Goal: Task Accomplishment & Management: Use online tool/utility

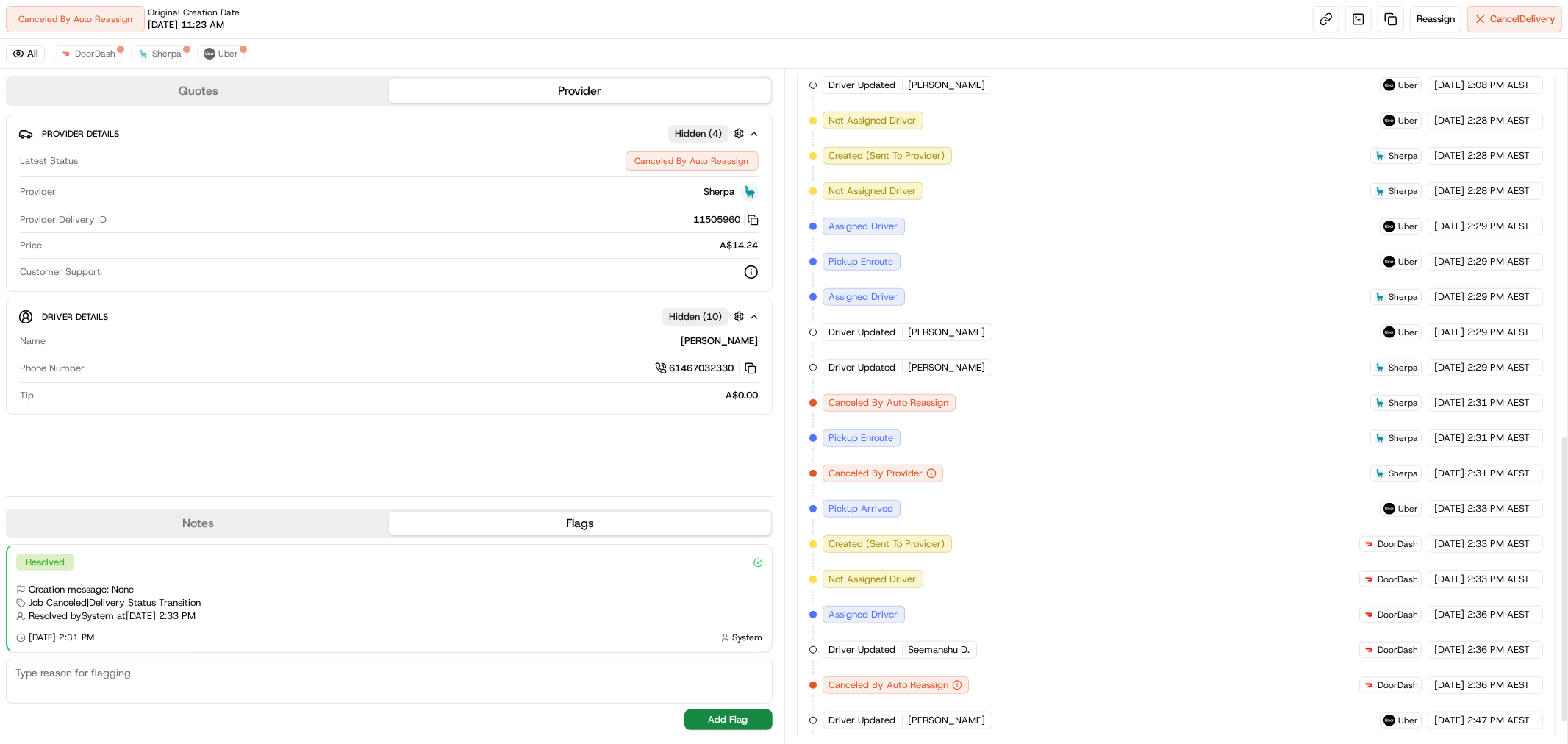
scroll to position [900, 0]
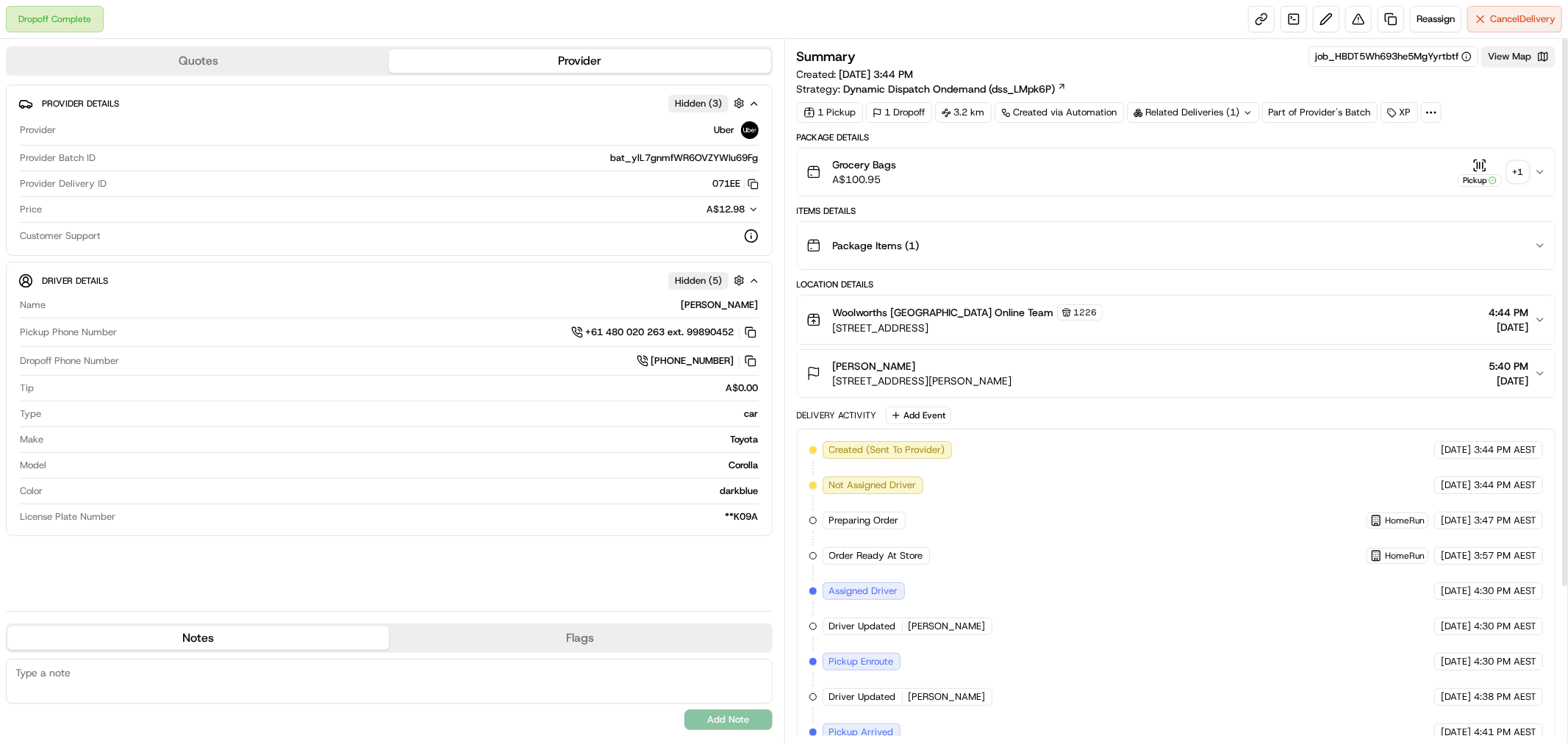
click at [1533, 54] on button "View Map" at bounding box center [1518, 57] width 74 height 21
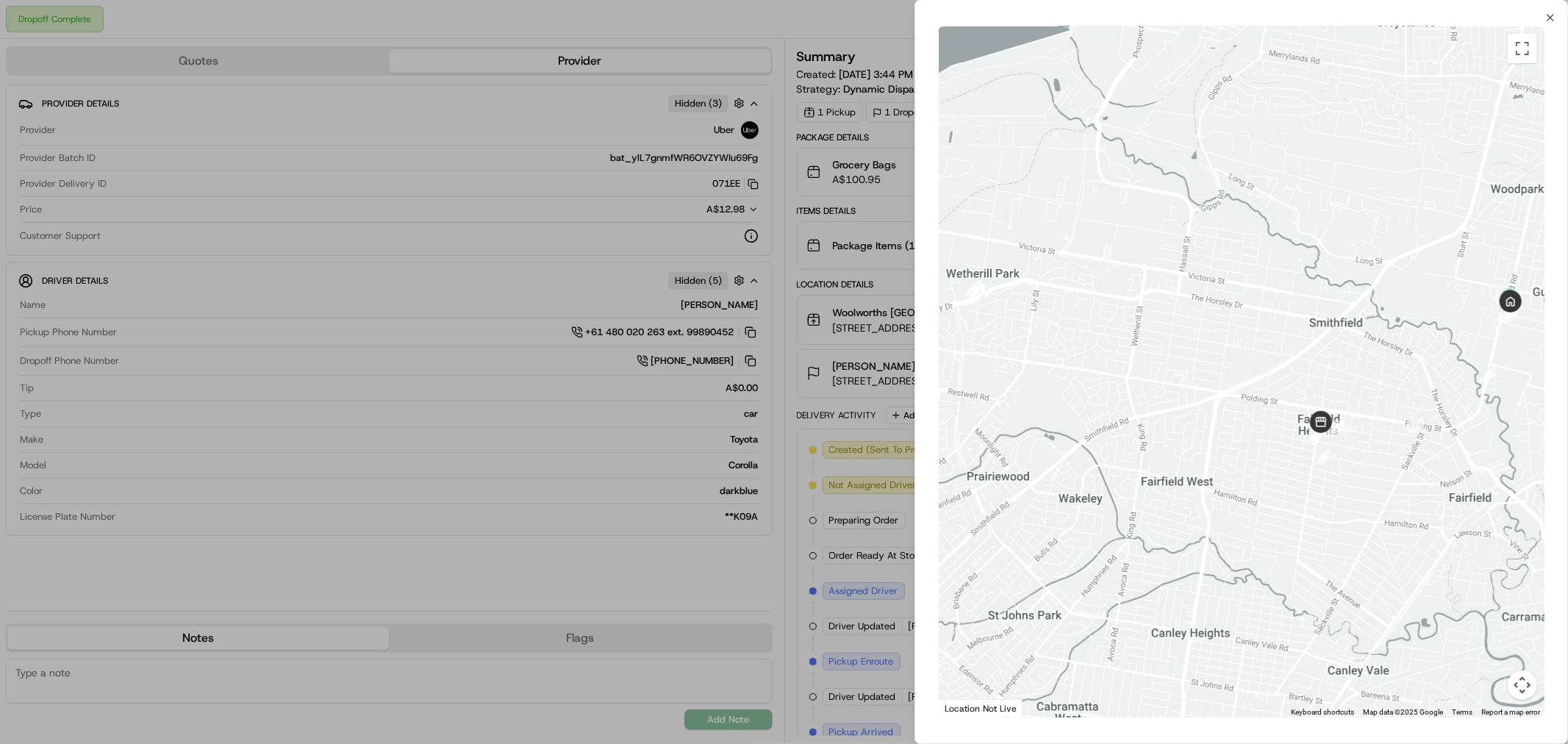
drag, startPoint x: 1400, startPoint y: 361, endPoint x: 1167, endPoint y: 384, distance: 234.1
click at [1167, 384] on div at bounding box center [1242, 372] width 606 height 691
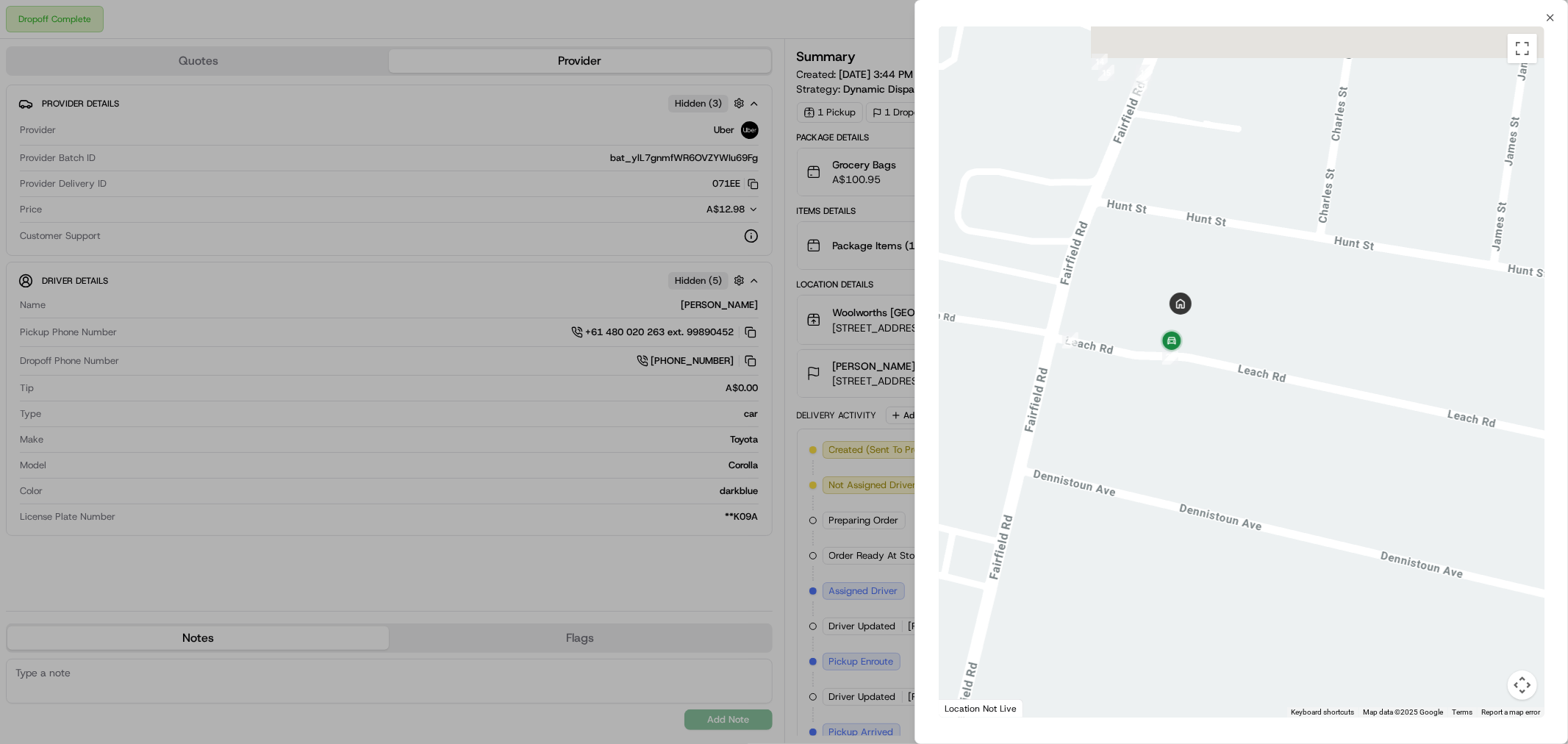
drag, startPoint x: 1144, startPoint y: 181, endPoint x: 1284, endPoint y: 425, distance: 281.3
click at [1284, 425] on div at bounding box center [1242, 372] width 606 height 691
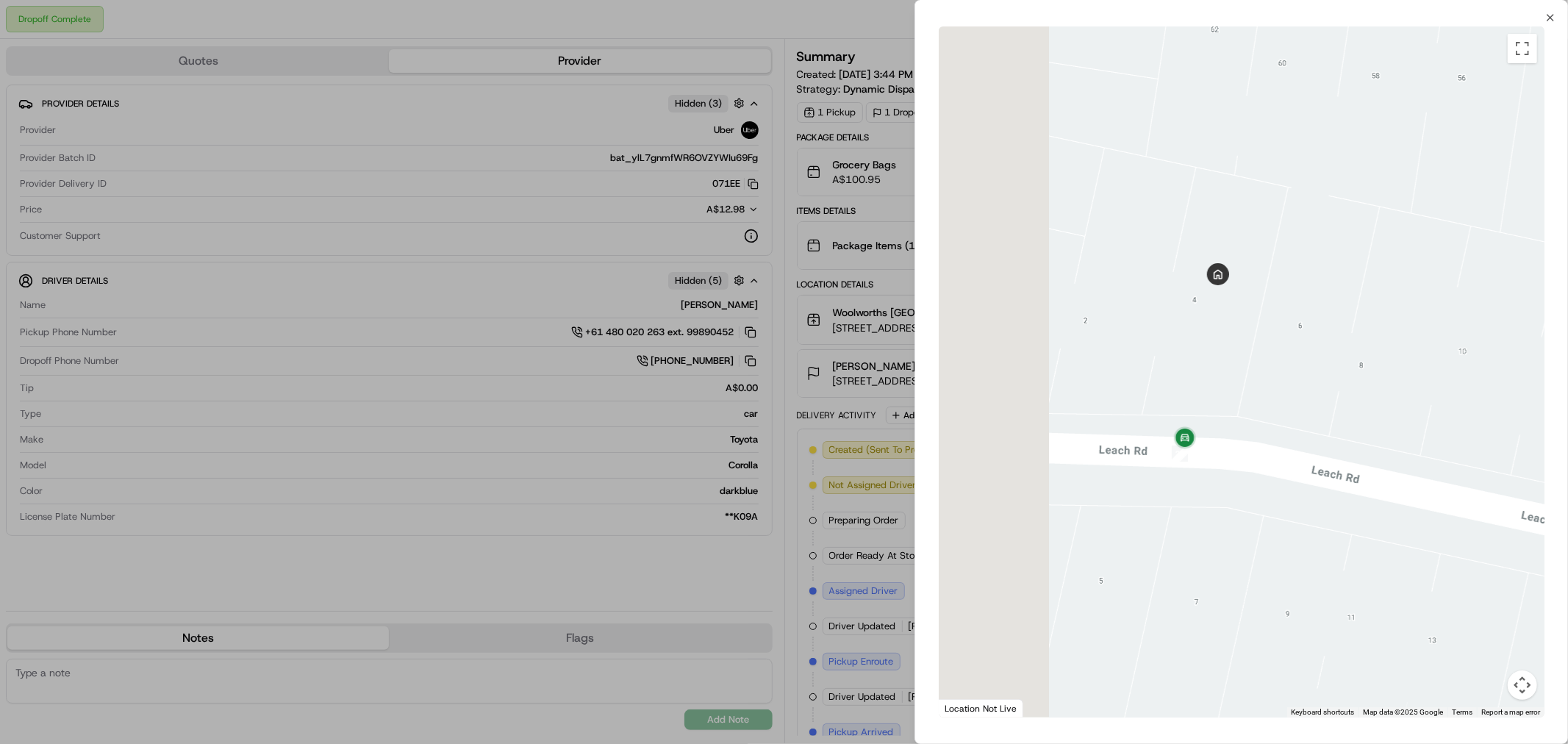
drag, startPoint x: 1145, startPoint y: 329, endPoint x: 1336, endPoint y: 356, distance: 192.9
click at [1336, 356] on div at bounding box center [1242, 372] width 606 height 691
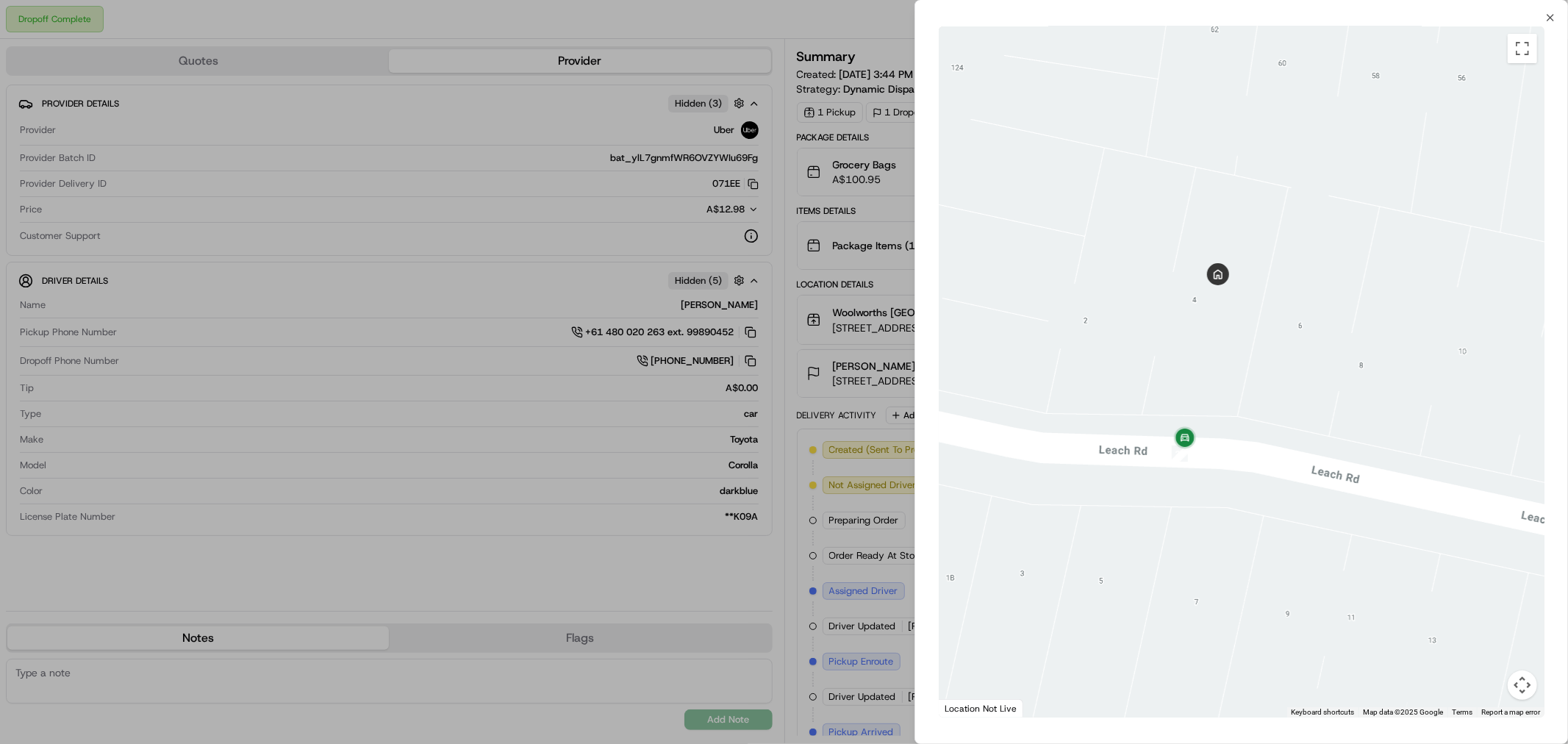
click at [871, 284] on div at bounding box center [784, 372] width 1568 height 744
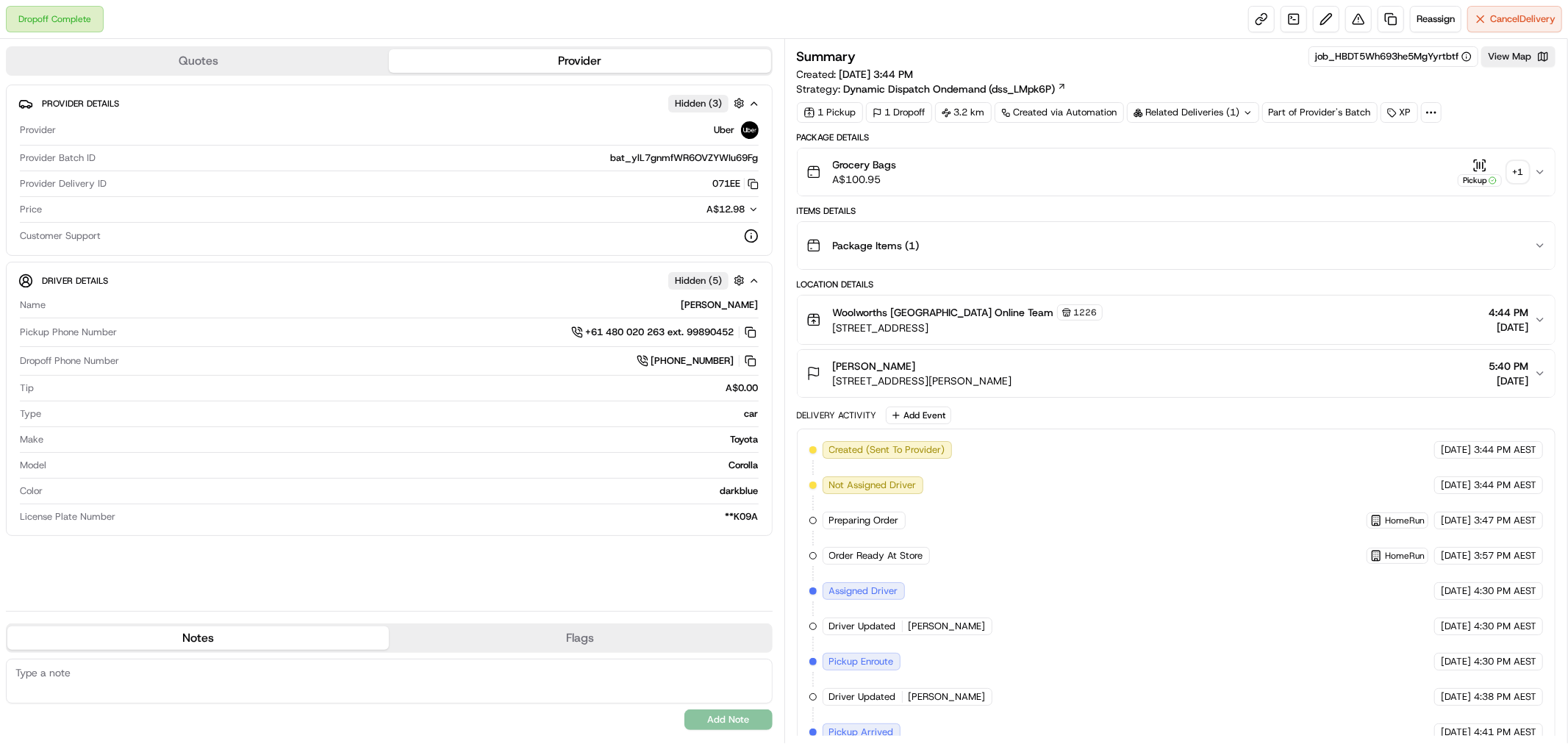
click at [1513, 172] on div "+ 1" at bounding box center [1518, 172] width 21 height 21
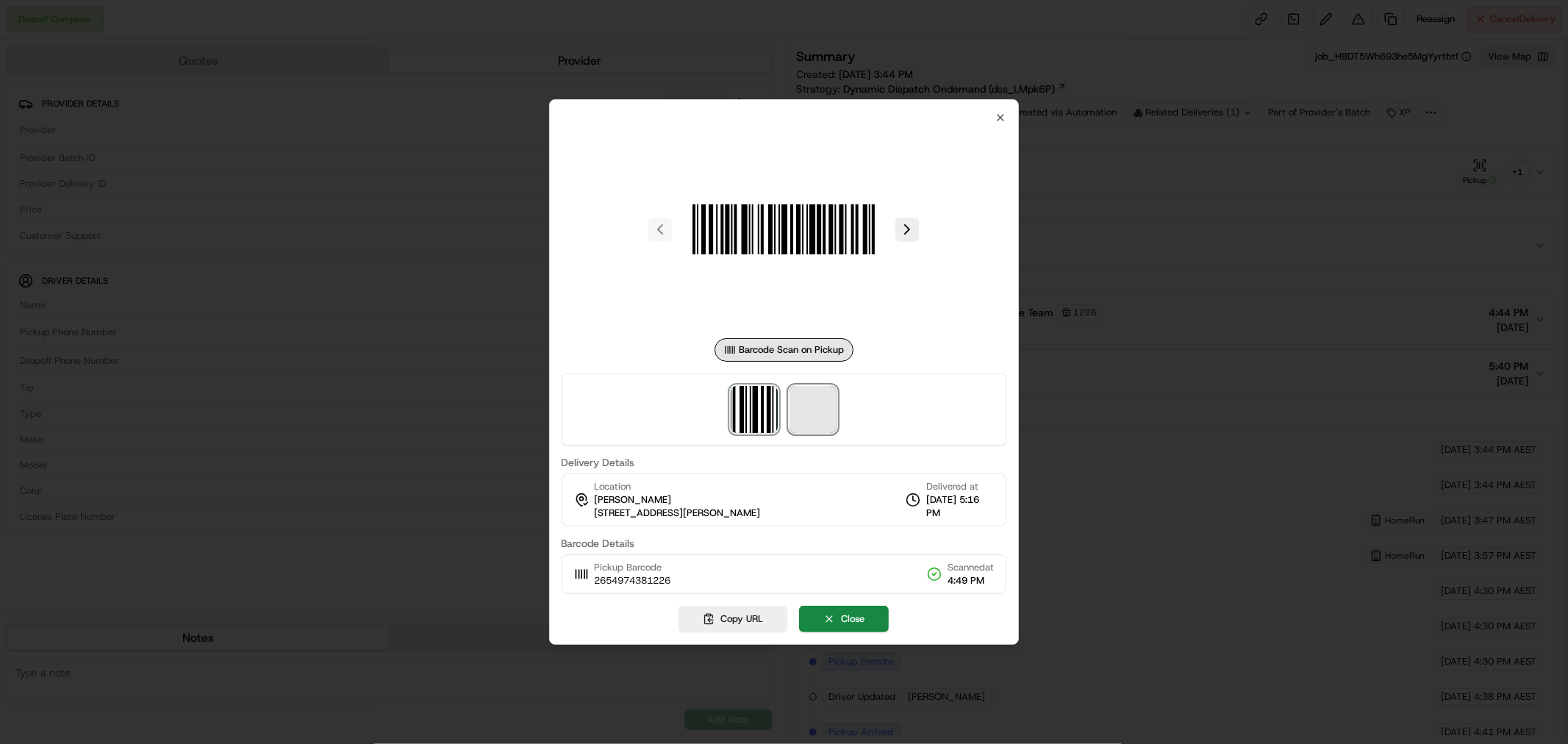
click at [825, 414] on span at bounding box center [813, 410] width 47 height 47
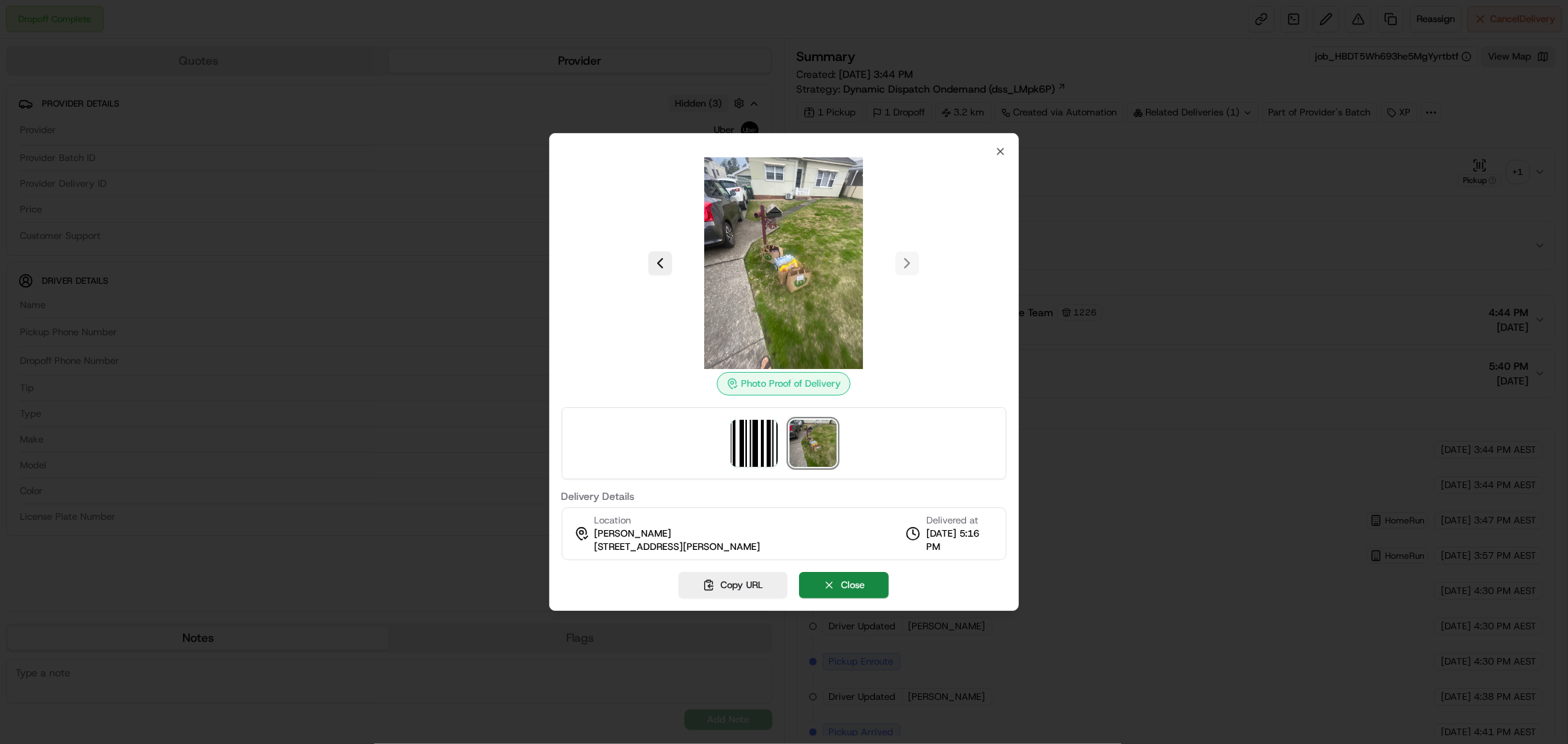
drag, startPoint x: 788, startPoint y: 544, endPoint x: 592, endPoint y: 543, distance: 196.0
click at [592, 543] on div "Location [PERSON_NAME] [STREET_ADDRESS][PERSON_NAME], AU Delivered at [DATE] 5:…" at bounding box center [784, 534] width 445 height 53
copy span "[STREET_ADDRESS][PERSON_NAME]"
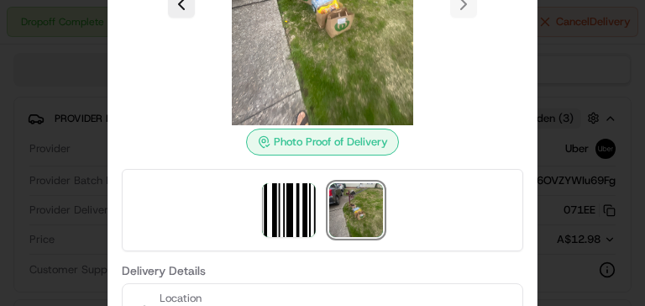
drag, startPoint x: 456, startPoint y: 60, endPoint x: 451, endPoint y: 107, distance: 46.5
click at [451, 107] on div at bounding box center [323, 4] width 402 height 242
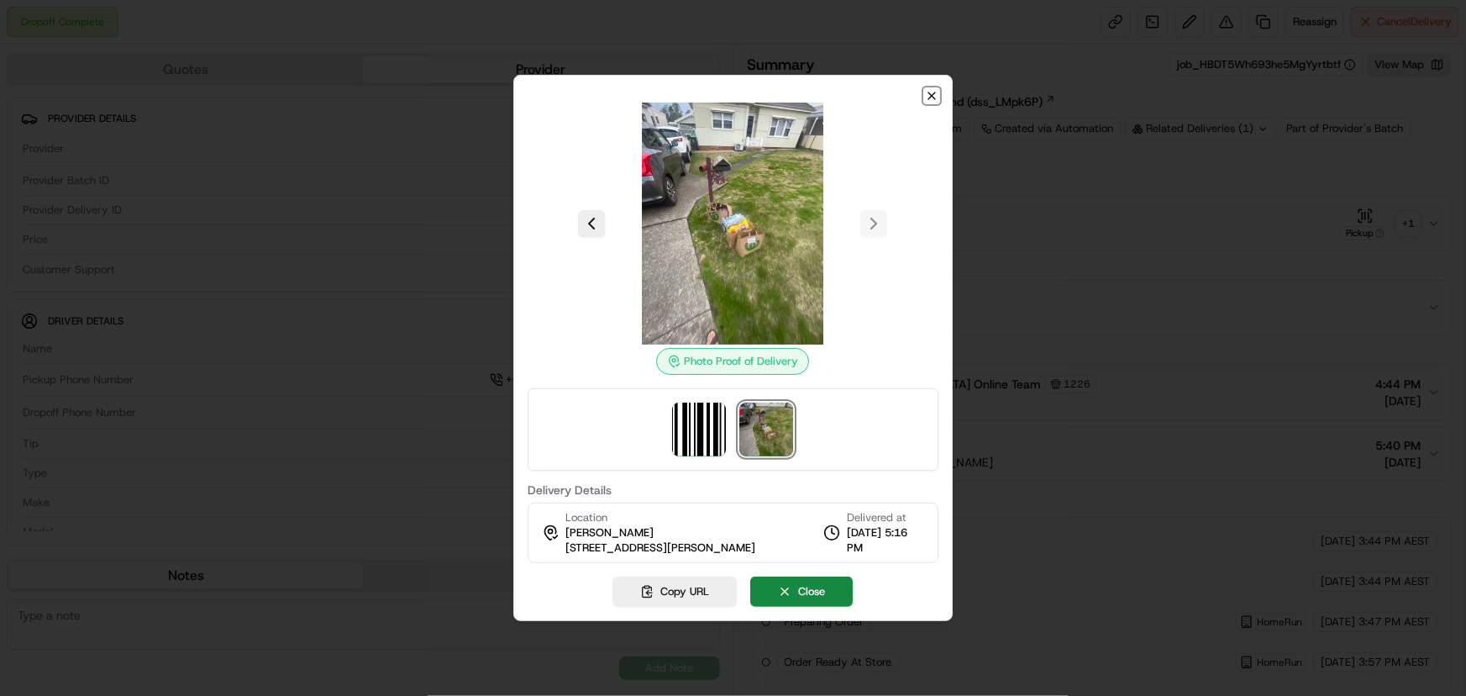
click at [930, 97] on icon "button" at bounding box center [932, 95] width 7 height 7
